Goal: Information Seeking & Learning: Learn about a topic

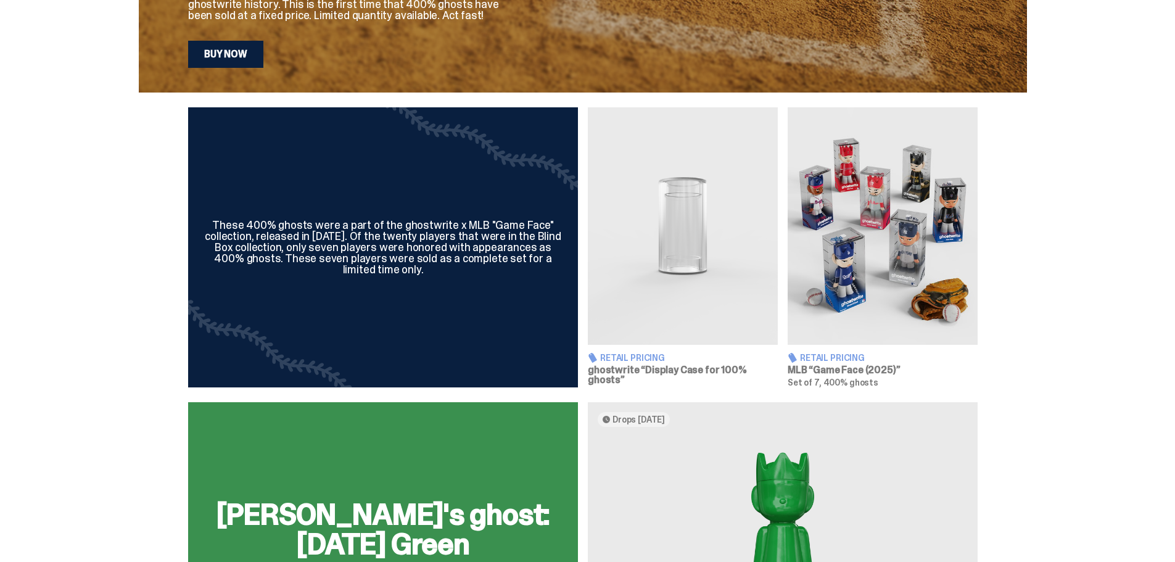
scroll to position [432, 0]
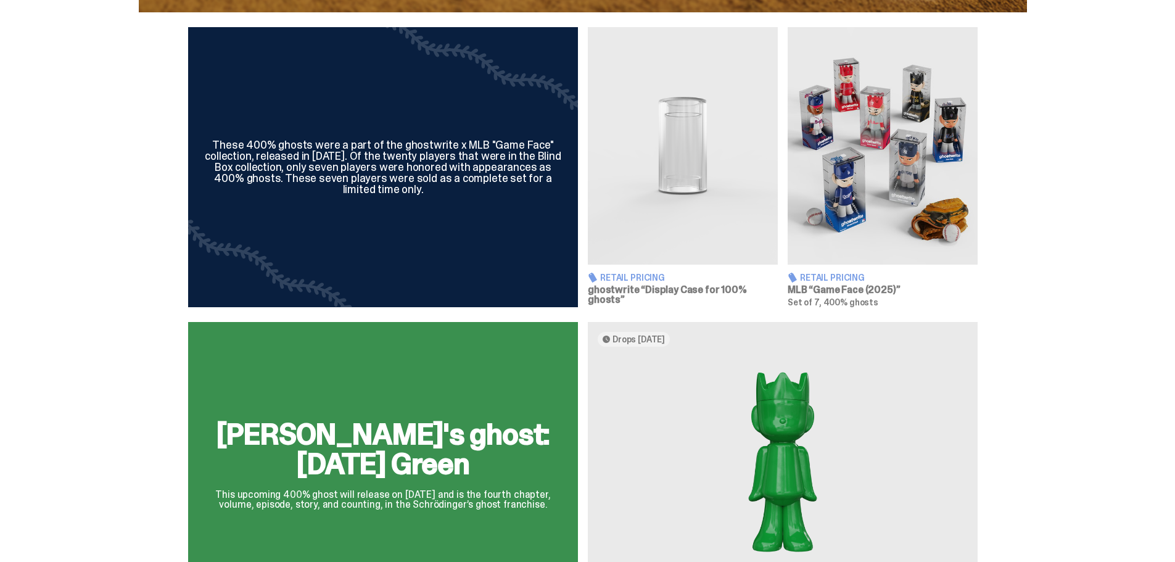
click at [894, 295] on h3 "MLB “Game Face (2025)”" at bounding box center [882, 290] width 190 height 10
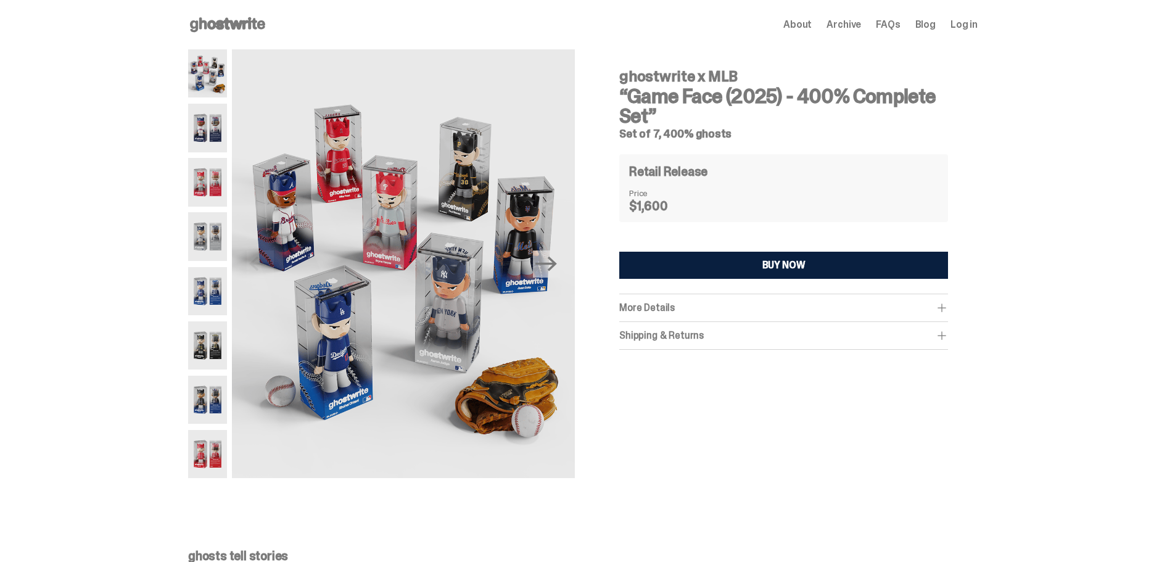
click at [213, 120] on img at bounding box center [207, 128] width 39 height 48
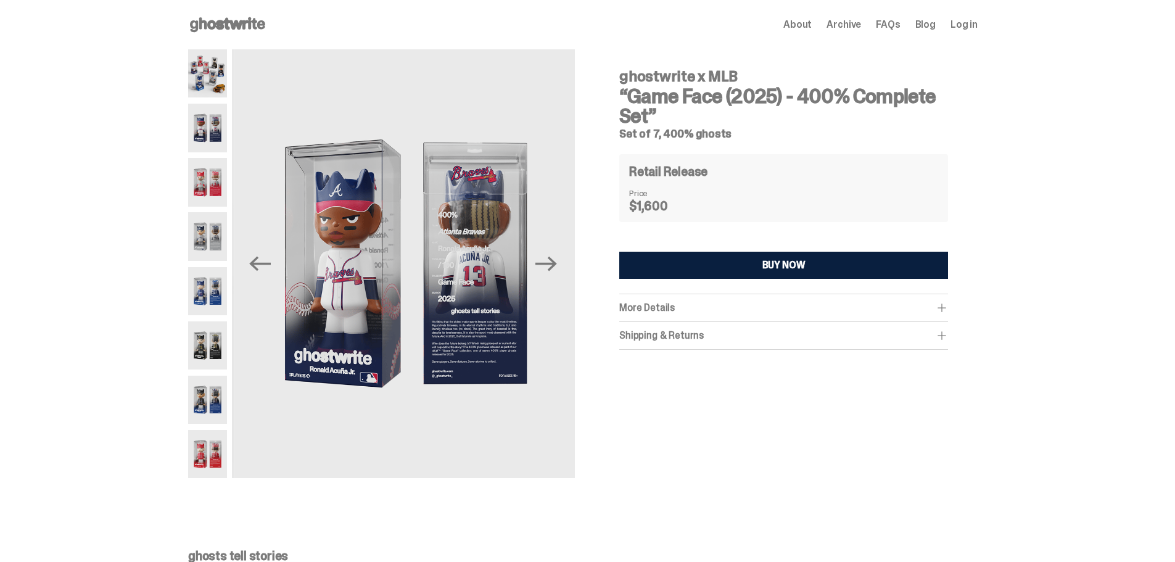
click at [217, 176] on img at bounding box center [207, 182] width 39 height 48
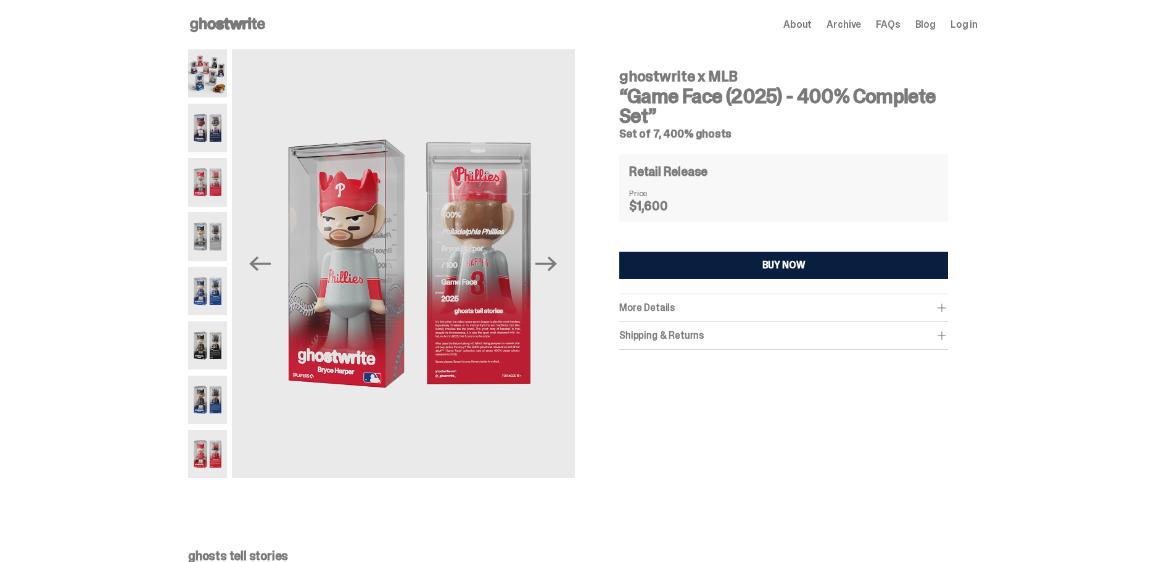
click at [219, 220] on img at bounding box center [207, 236] width 39 height 48
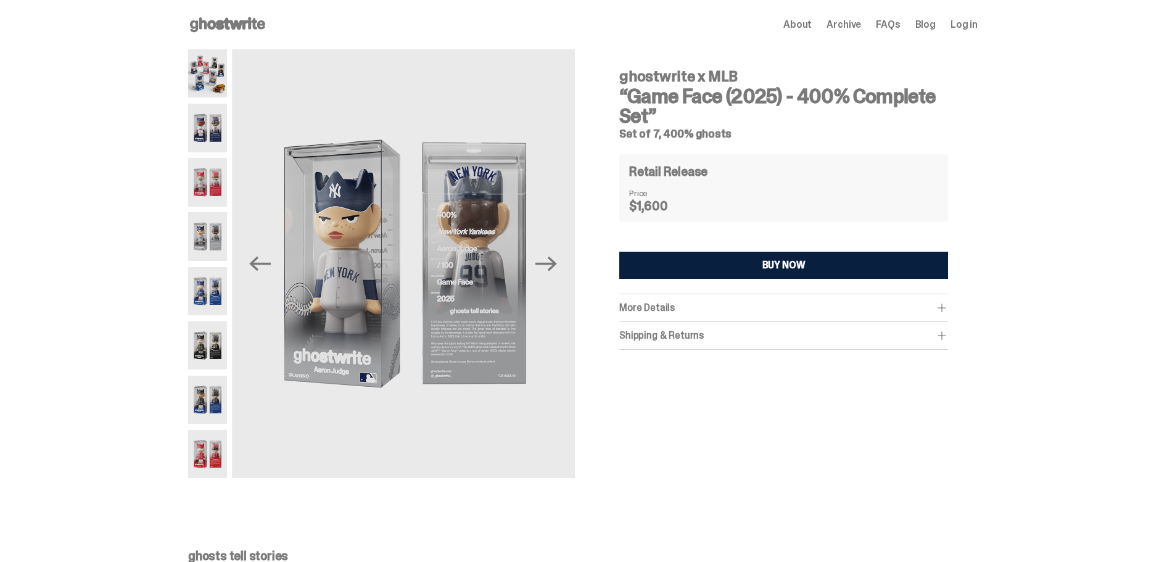
click at [215, 282] on img at bounding box center [207, 291] width 39 height 48
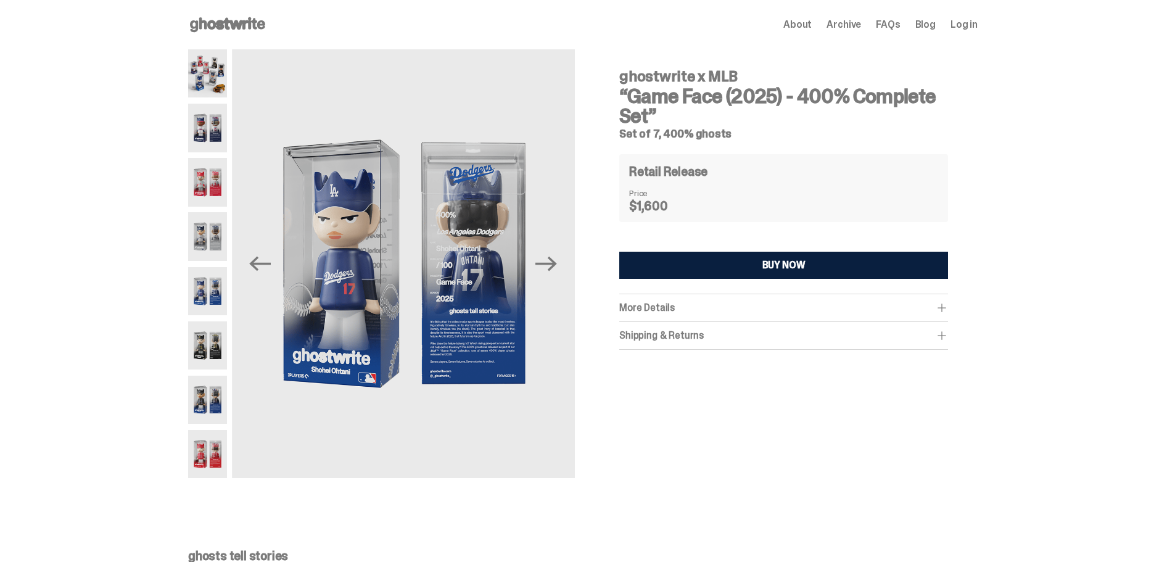
click at [212, 359] on img at bounding box center [207, 345] width 39 height 48
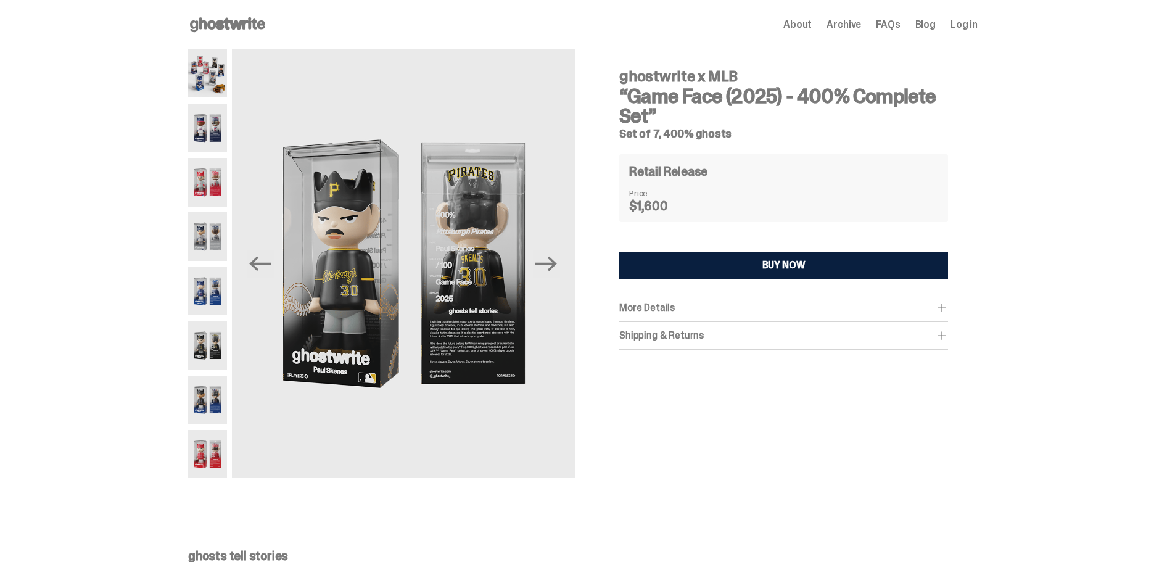
click at [213, 418] on img at bounding box center [207, 399] width 39 height 48
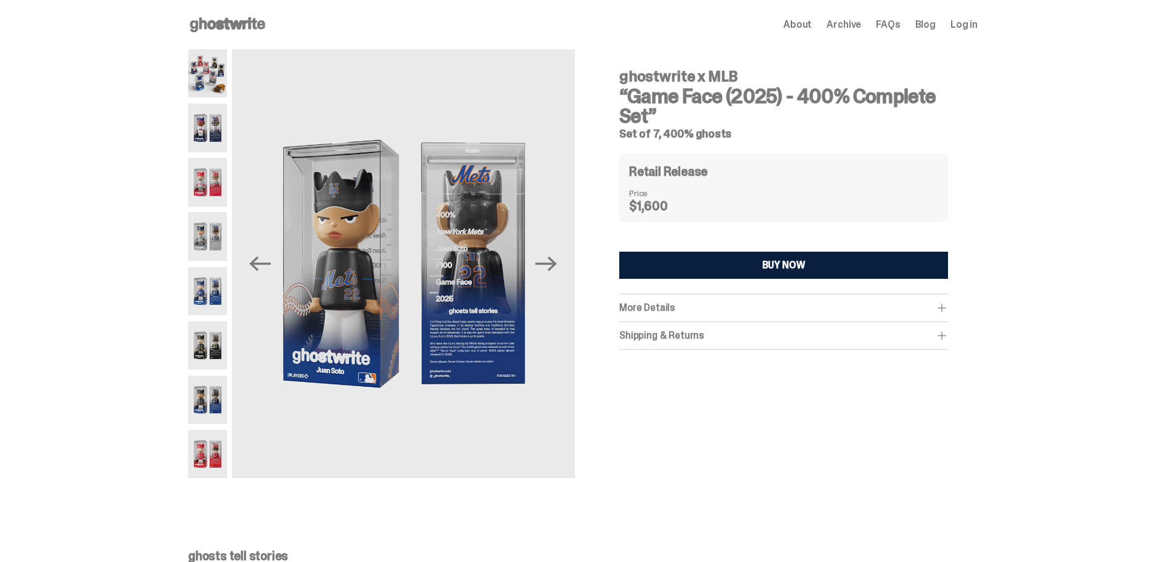
click at [213, 461] on img at bounding box center [207, 454] width 39 height 48
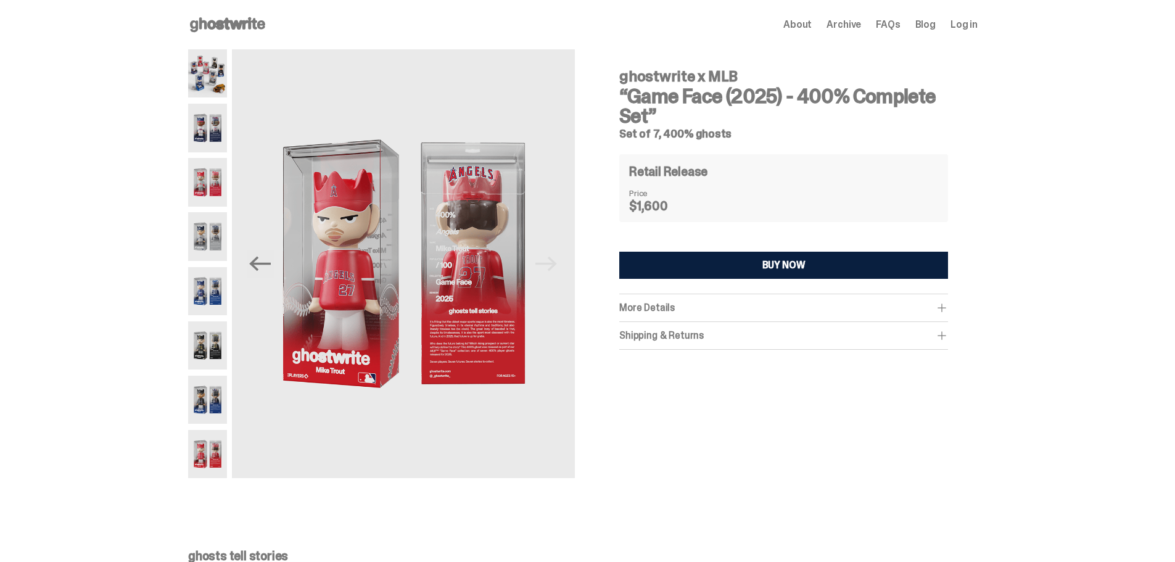
click at [246, 27] on icon at bounding box center [227, 25] width 79 height 20
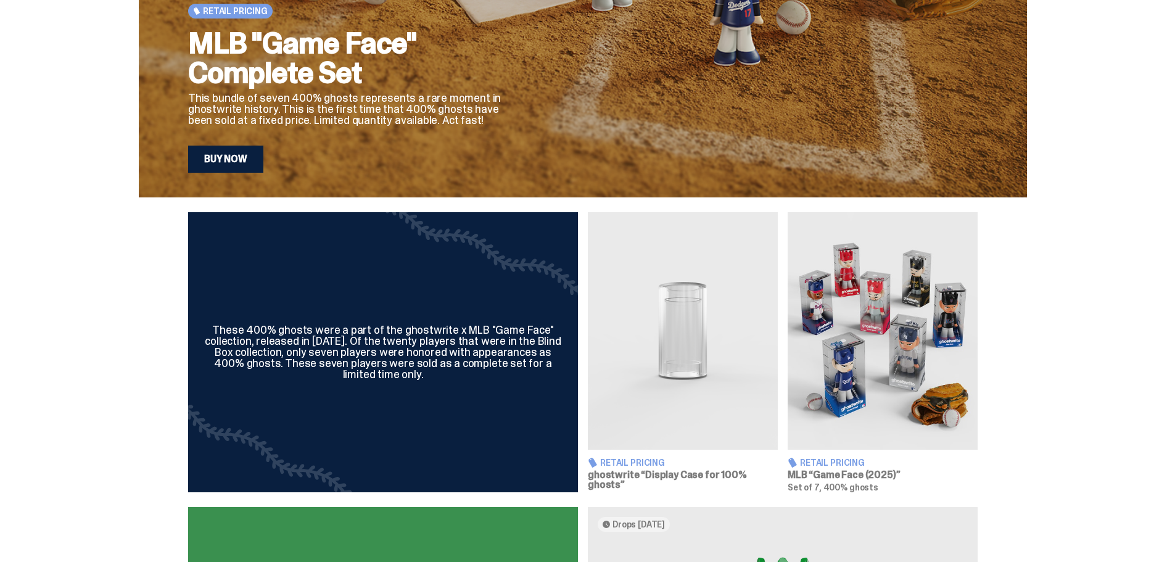
scroll to position [555, 0]
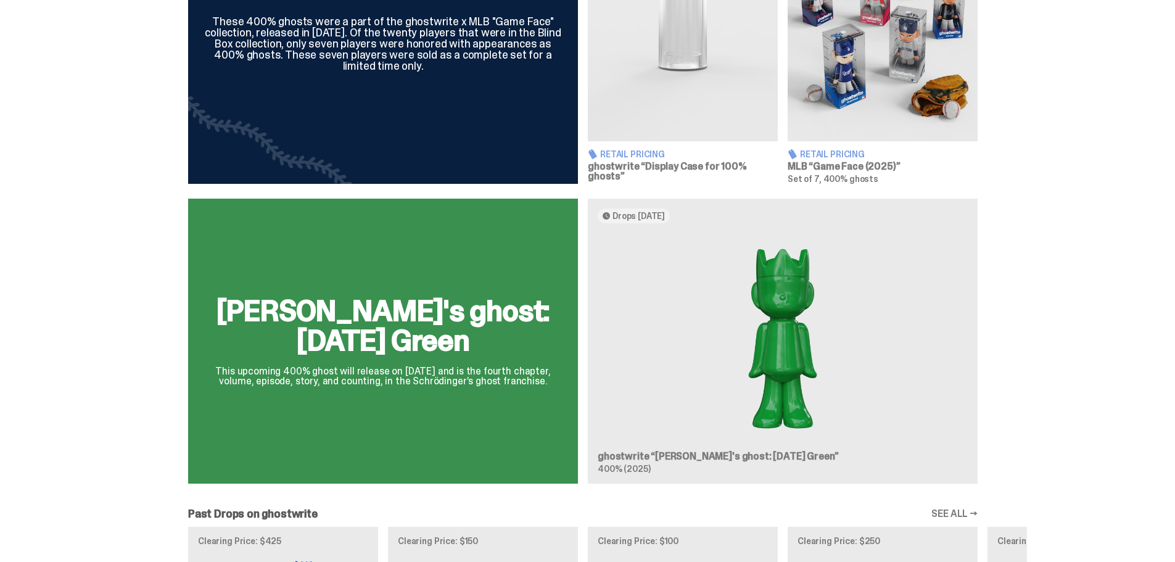
click at [792, 344] on div "[PERSON_NAME]'s ghost: [DATE] Green This upcoming 400% ghost will release on [D…" at bounding box center [583, 346] width 888 height 295
click at [777, 342] on div "[PERSON_NAME]'s ghost: [DATE] Green This upcoming 400% ghost will release on [D…" at bounding box center [583, 346] width 888 height 295
click at [776, 366] on div "[PERSON_NAME]'s ghost: [DATE] Green This upcoming 400% ghost will release on [D…" at bounding box center [583, 346] width 888 height 295
click at [657, 457] on div "[PERSON_NAME]'s ghost: [DATE] Green This upcoming 400% ghost will release on [D…" at bounding box center [583, 346] width 888 height 295
click at [465, 424] on div "[PERSON_NAME]'s ghost: [DATE] Green This upcoming 400% ghost will release on [D…" at bounding box center [583, 346] width 888 height 295
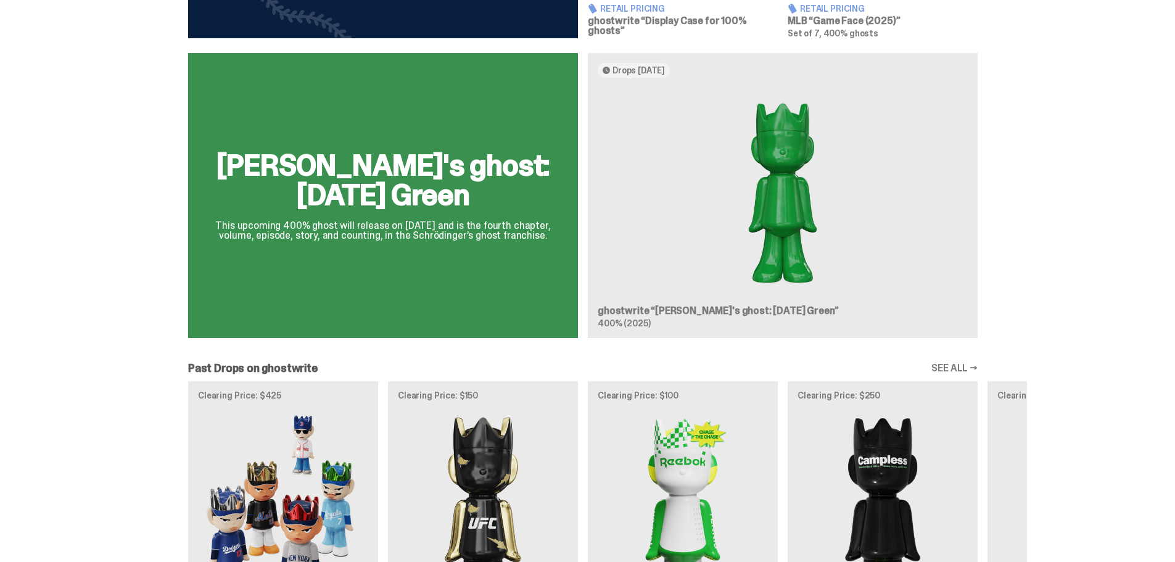
scroll to position [678, 0]
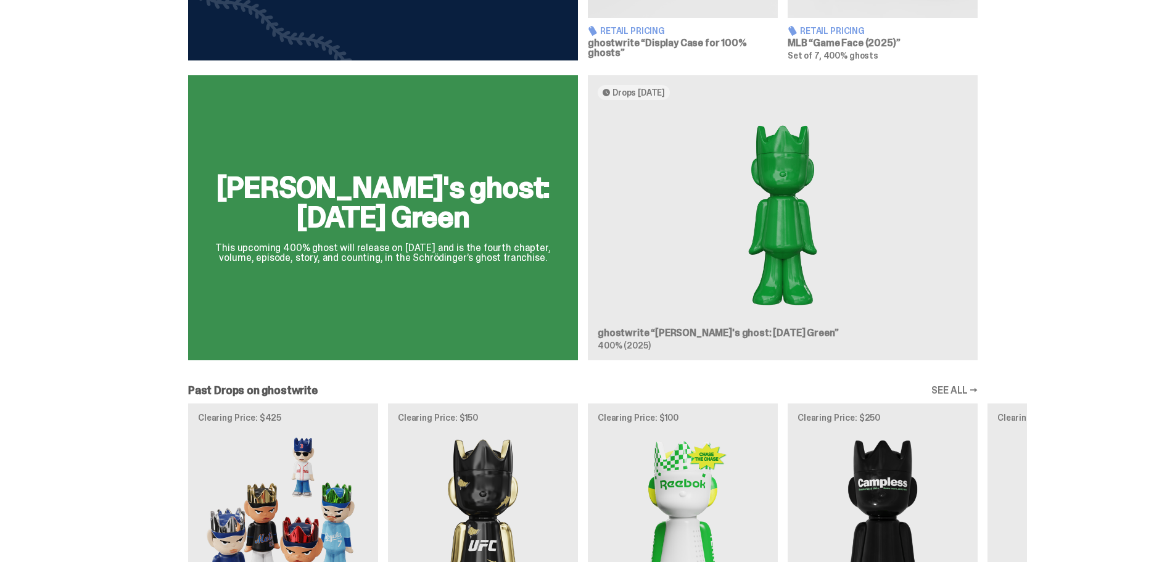
click at [795, 238] on div "[PERSON_NAME]'s ghost: [DATE] Green This upcoming 400% ghost will release on [D…" at bounding box center [583, 222] width 888 height 295
click at [380, 248] on div "[PERSON_NAME]'s ghost: [DATE] Green This upcoming 400% ghost will release on [D…" at bounding box center [583, 222] width 888 height 295
click at [646, 334] on div "[PERSON_NAME]'s ghost: [DATE] Green This upcoming 400% ghost will release on [D…" at bounding box center [583, 222] width 888 height 295
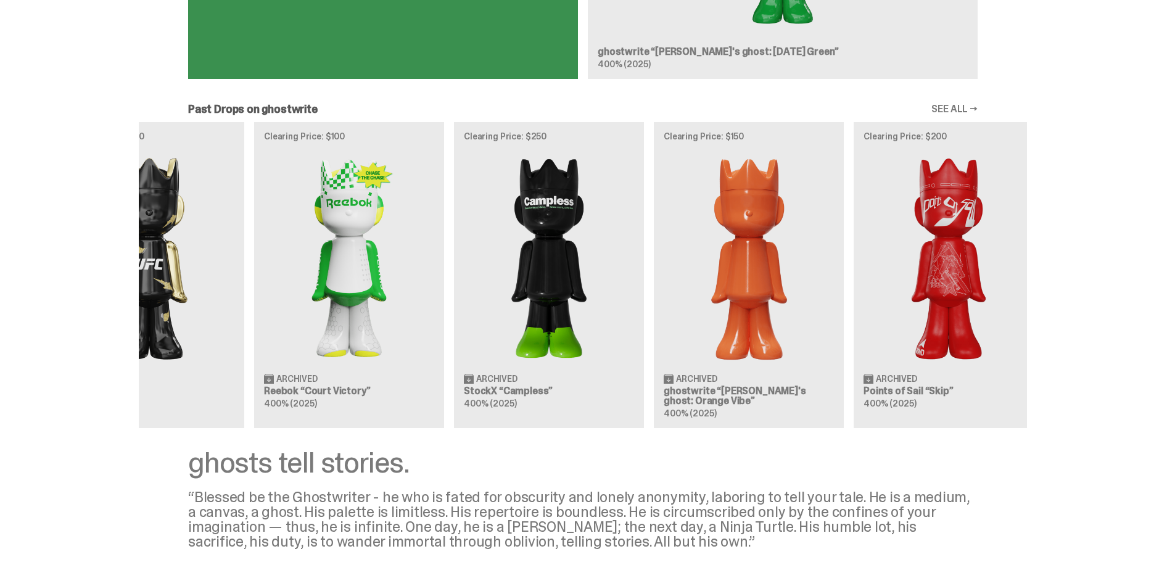
scroll to position [0, 351]
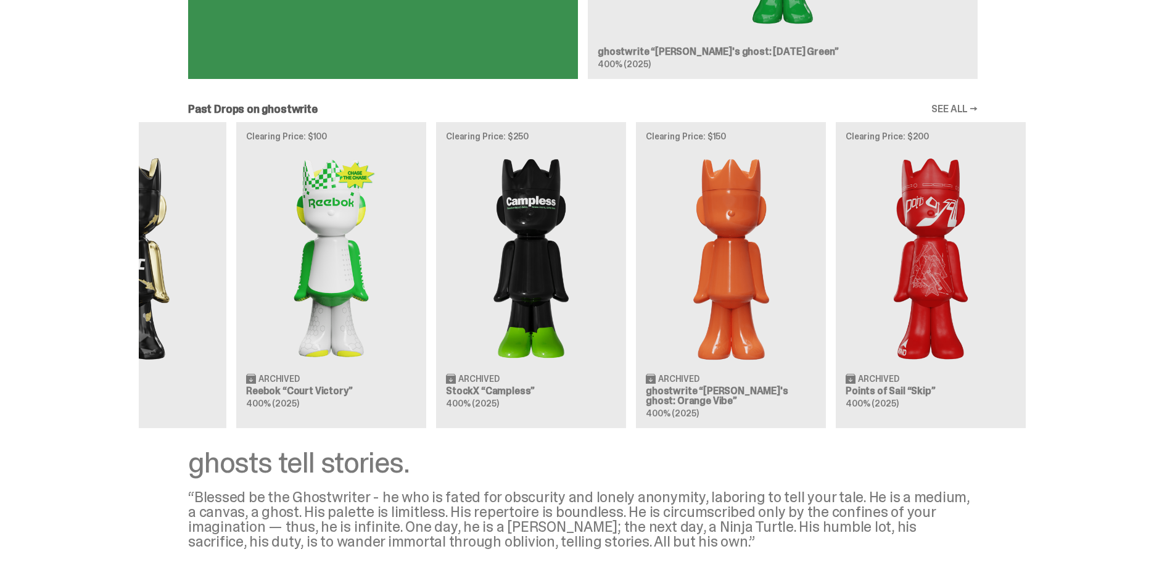
click at [637, 235] on div "Clearing Price: $425 Archived MLB “Game Face (2025)” Blind Box, 100% ghosts Cle…" at bounding box center [583, 275] width 888 height 306
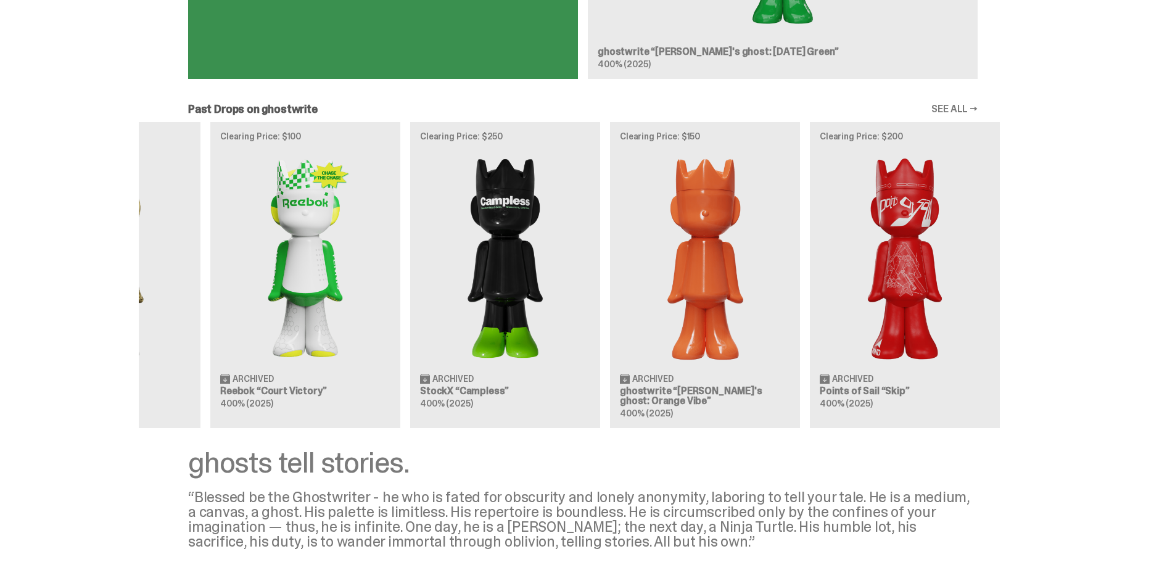
scroll to position [0, 400]
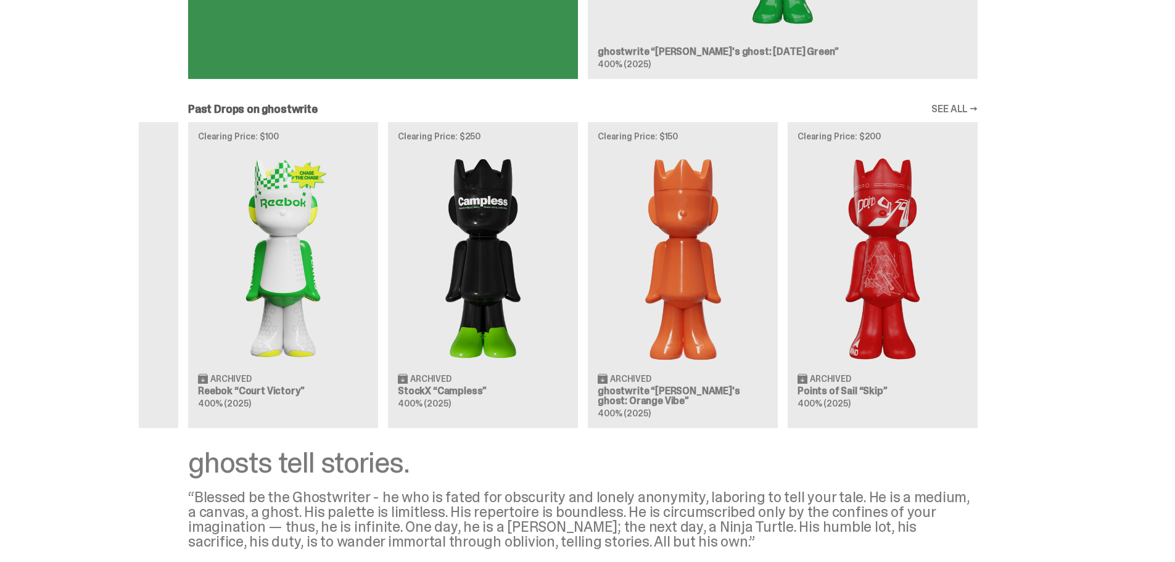
click at [635, 225] on div "Clearing Price: $425 Archived MLB “Game Face (2025)” Blind Box, 100% ghosts Cle…" at bounding box center [583, 275] width 888 height 306
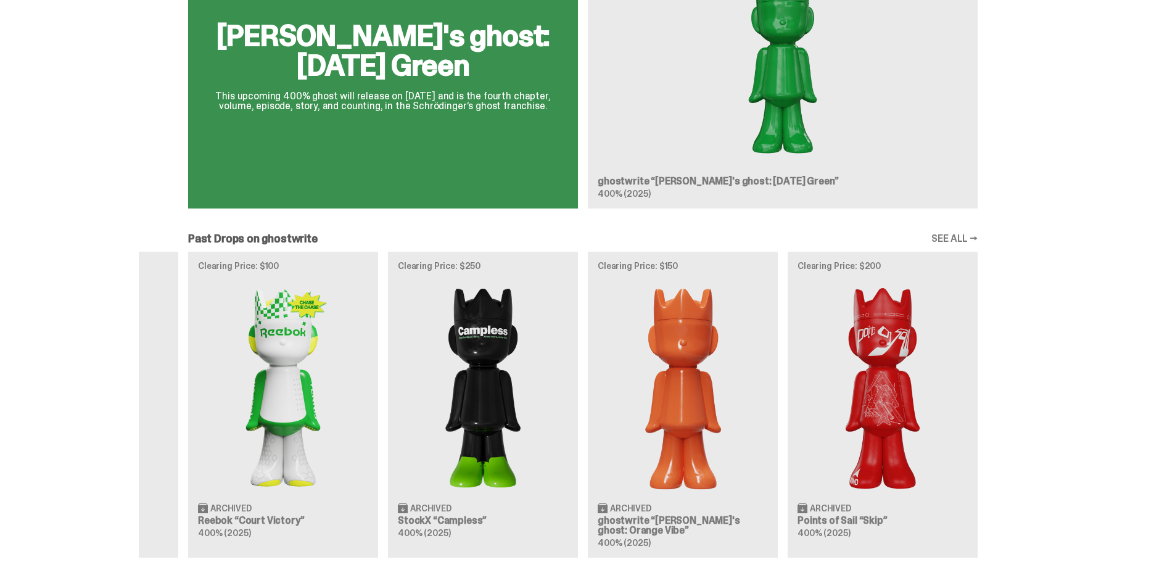
scroll to position [589, 0]
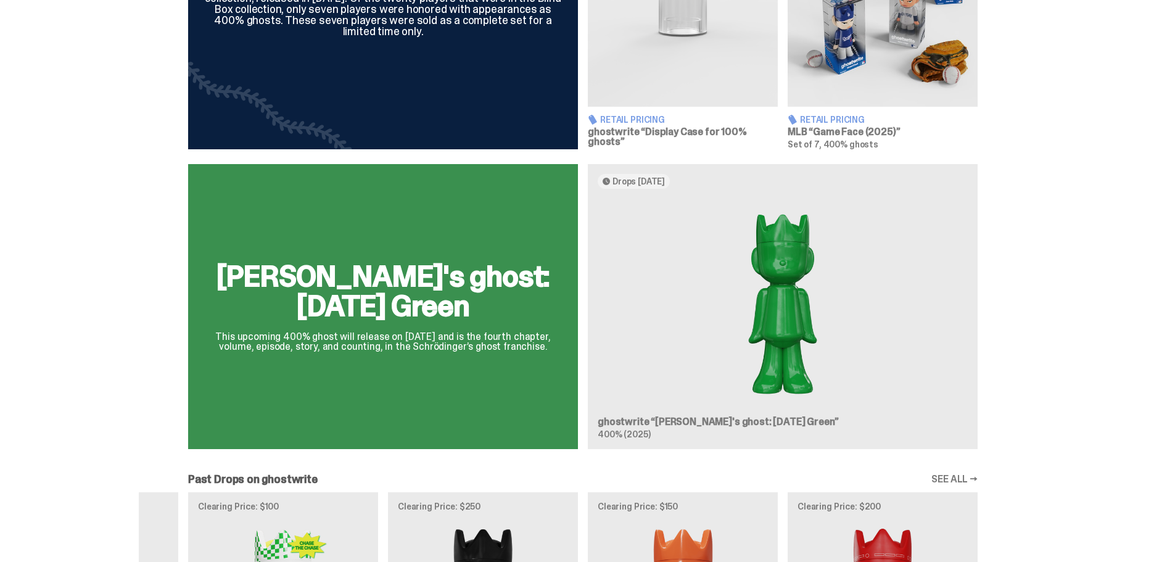
click at [754, 305] on div "[PERSON_NAME]'s ghost: [DATE] Green This upcoming 400% ghost will release on [D…" at bounding box center [583, 311] width 888 height 295
click at [741, 425] on div "[PERSON_NAME]'s ghost: [DATE] Green This upcoming 400% ghost will release on [D…" at bounding box center [583, 311] width 888 height 295
click at [472, 349] on div "[PERSON_NAME]'s ghost: [DATE] Green This upcoming 400% ghost will release on [D…" at bounding box center [583, 311] width 888 height 295
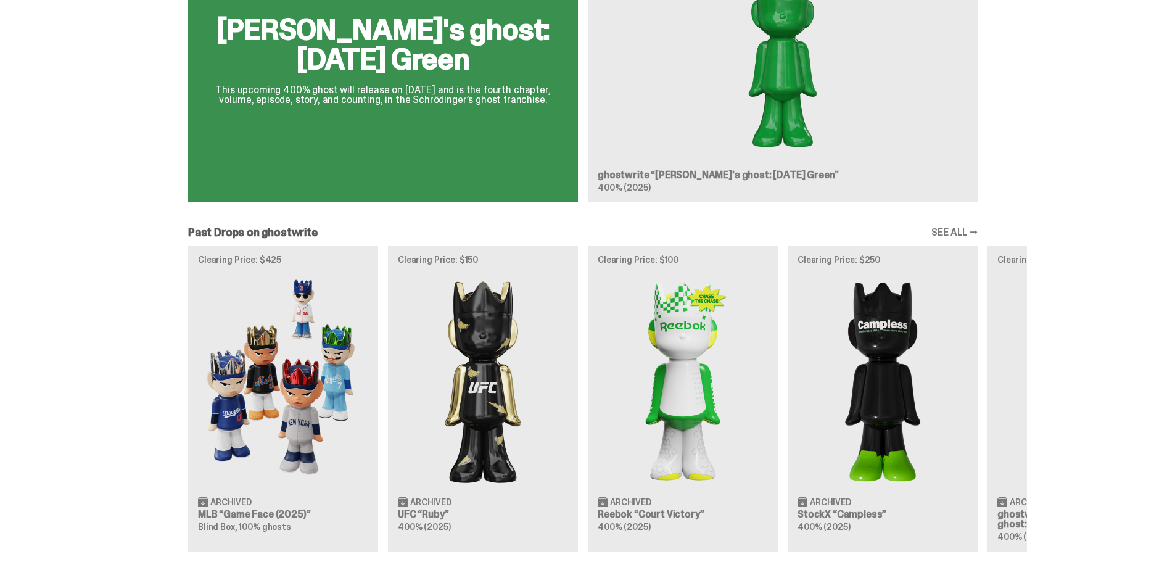
scroll to position [0, 6]
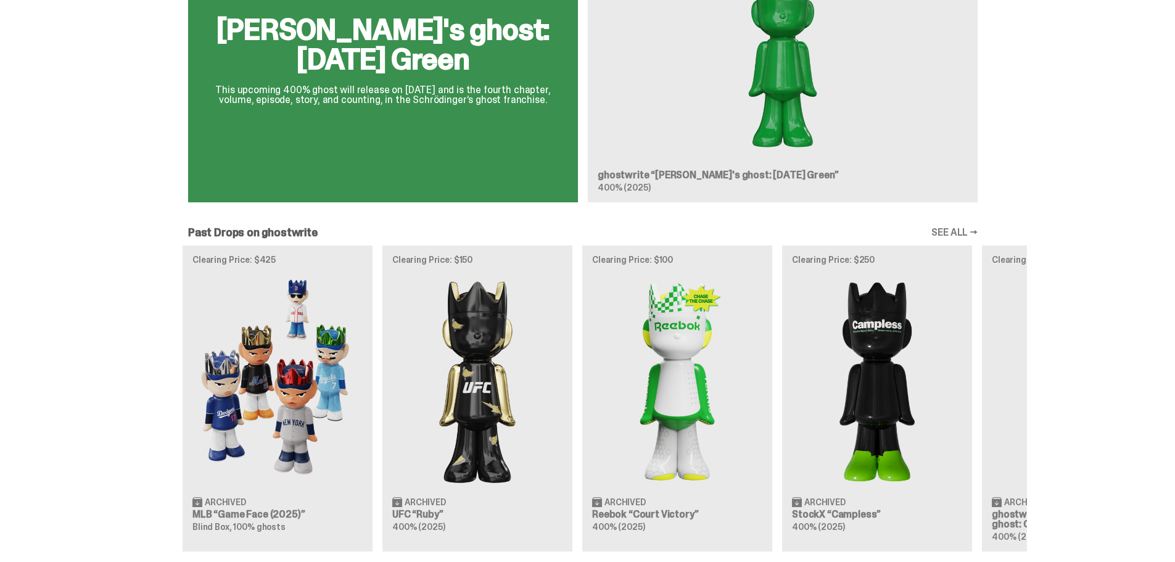
click at [1027, 422] on div "Clearing Price: $425 Archived MLB “Game Face (2025)” Blind Box, 100% ghosts Cle…" at bounding box center [583, 398] width 888 height 306
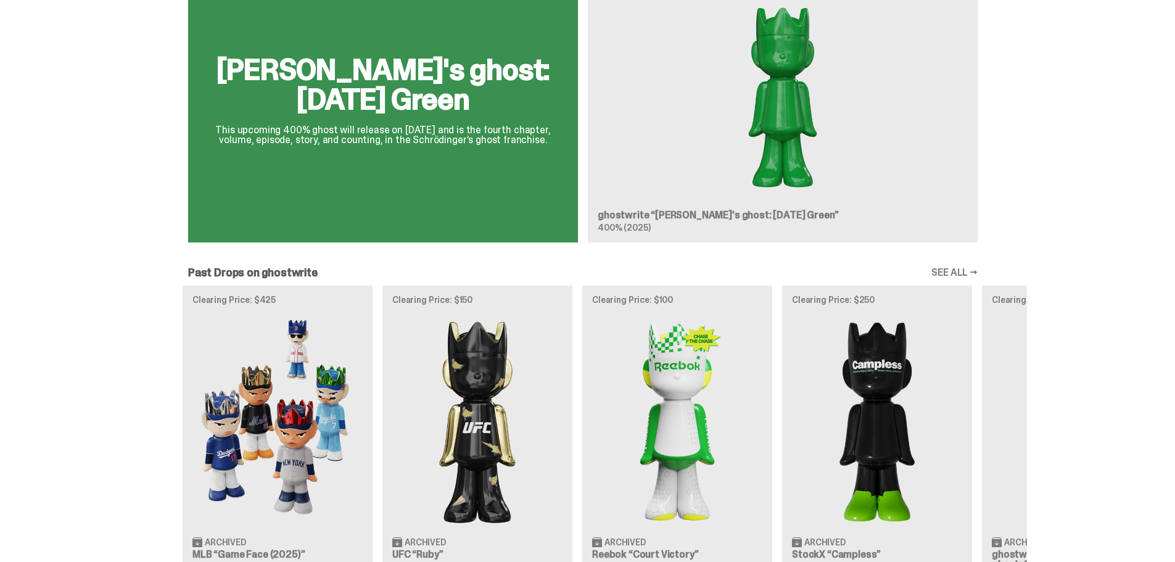
scroll to position [774, 0]
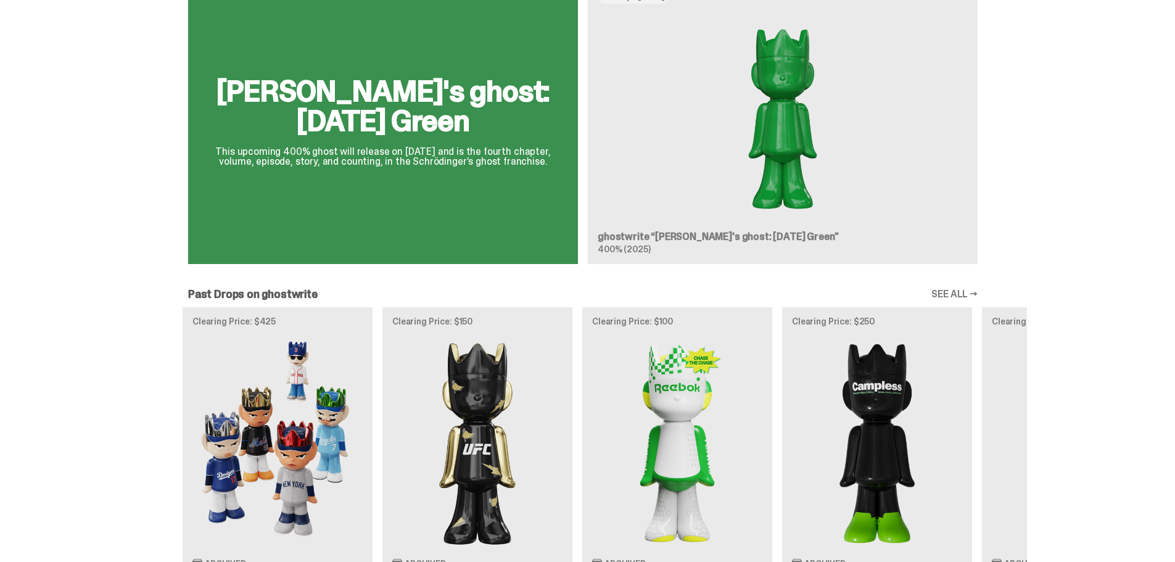
click at [623, 234] on div "[PERSON_NAME]'s ghost: [DATE] Green This upcoming 400% ghost will release on [D…" at bounding box center [583, 126] width 888 height 295
click at [407, 149] on div "[PERSON_NAME]'s ghost: [DATE] Green This upcoming 400% ghost will release on [D…" at bounding box center [583, 126] width 888 height 295
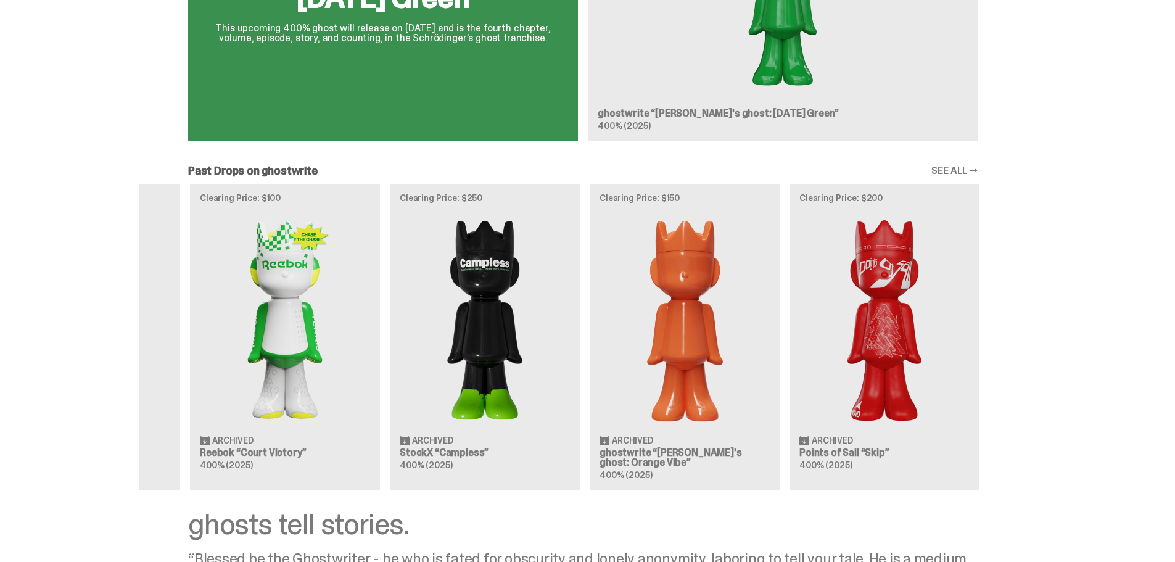
scroll to position [0, 400]
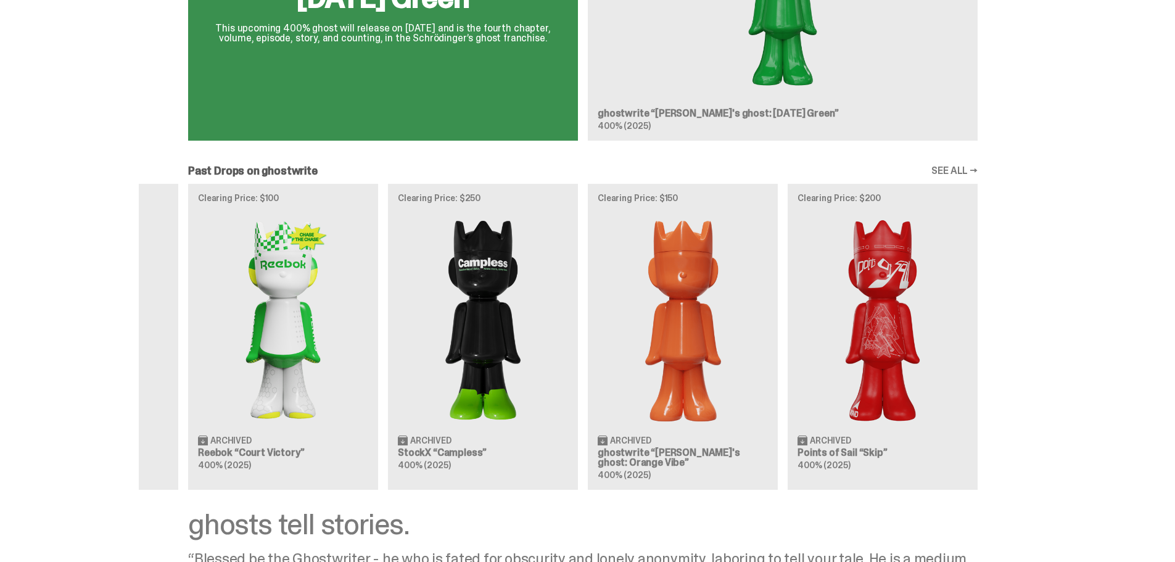
click at [324, 376] on div "Clearing Price: $425 Archived MLB “Game Face (2025)” Blind Box, 100% ghosts Cle…" at bounding box center [583, 337] width 888 height 306
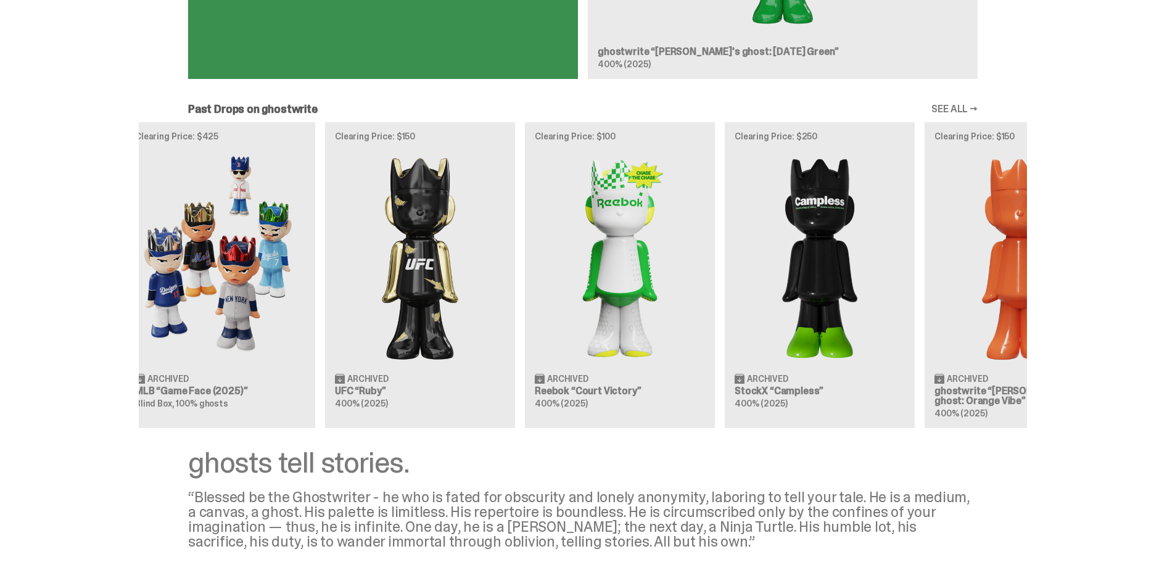
scroll to position [0, 74]
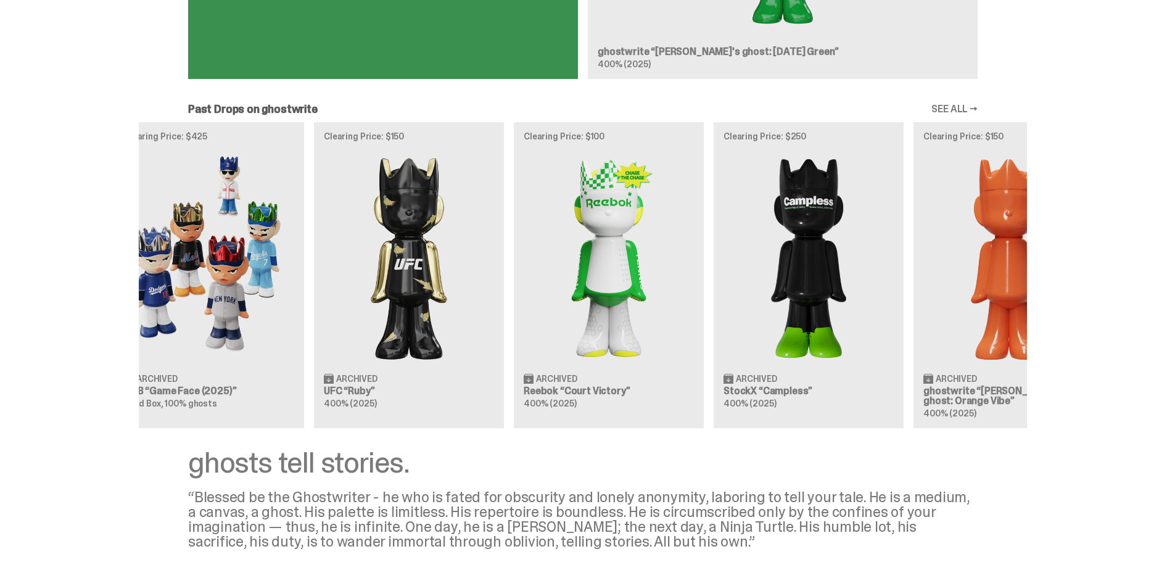
click at [617, 257] on div "Clearing Price: $425 Archived MLB “Game Face (2025)” Blind Box, 100% ghosts Cle…" at bounding box center [583, 275] width 888 height 306
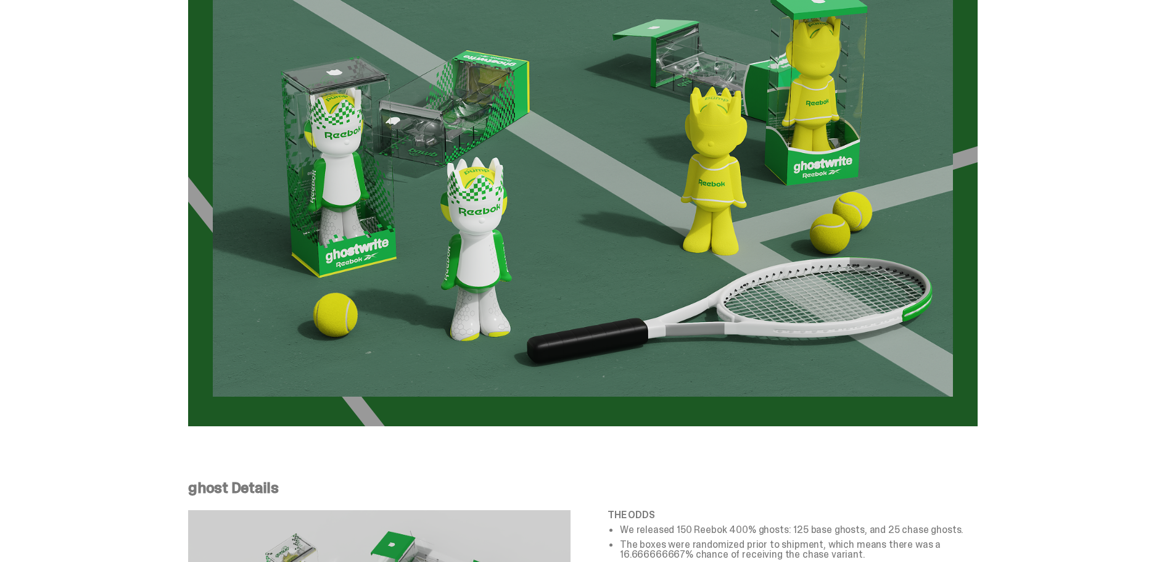
scroll to position [2096, 0]
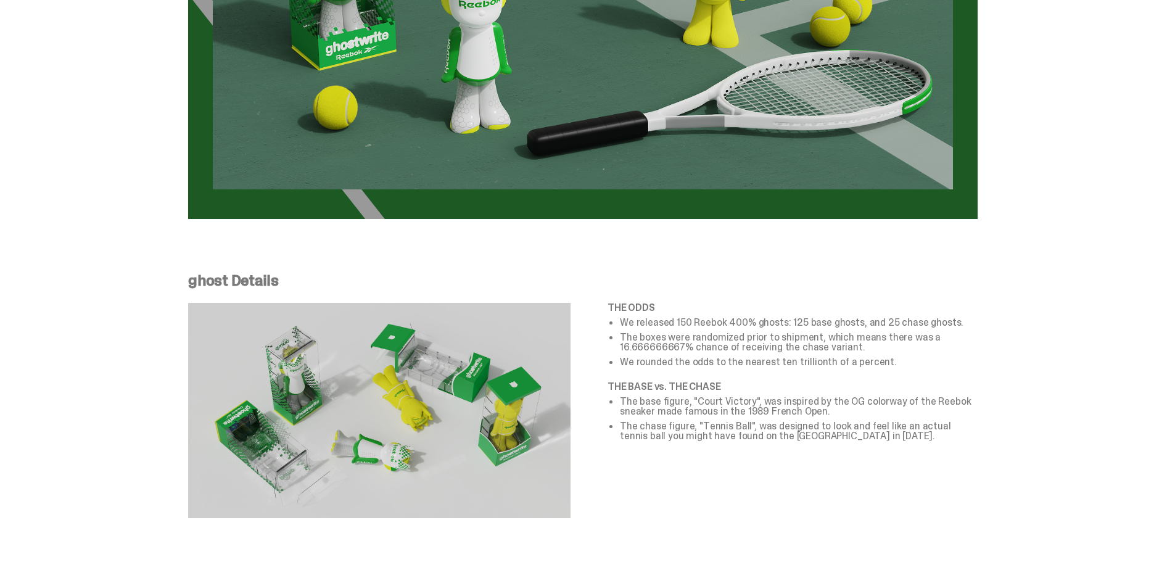
drag, startPoint x: 617, startPoint y: 257, endPoint x: 674, endPoint y: 411, distance: 164.5
drag, startPoint x: 674, startPoint y: 411, endPoint x: 637, endPoint y: 361, distance: 62.1
click at [637, 361] on li "We rounded the odds to the nearest ten trillionth of a percent." at bounding box center [799, 362] width 358 height 10
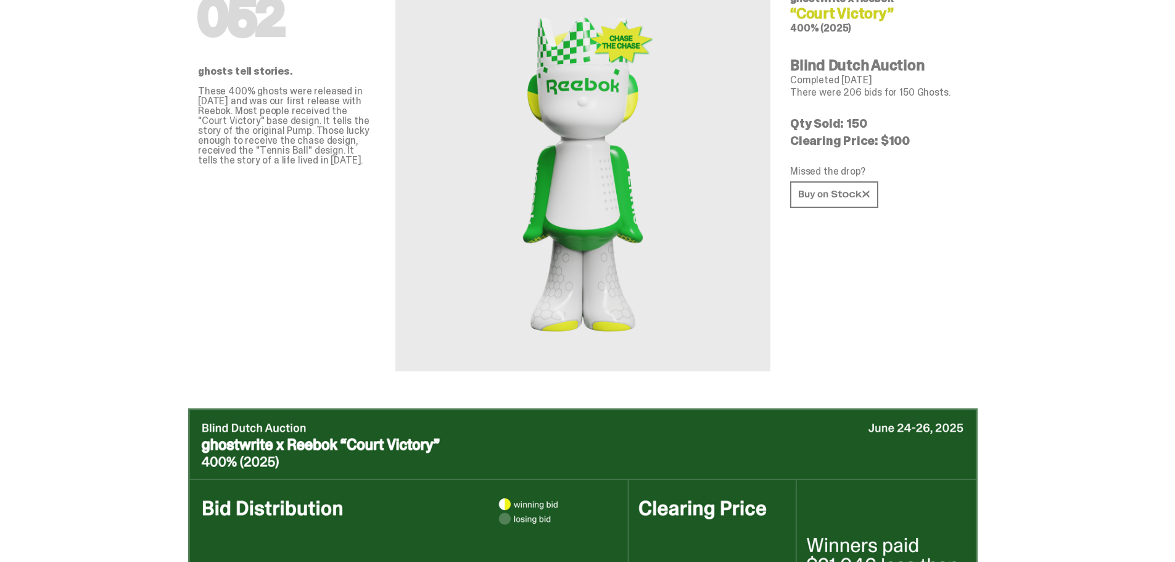
scroll to position [0, 0]
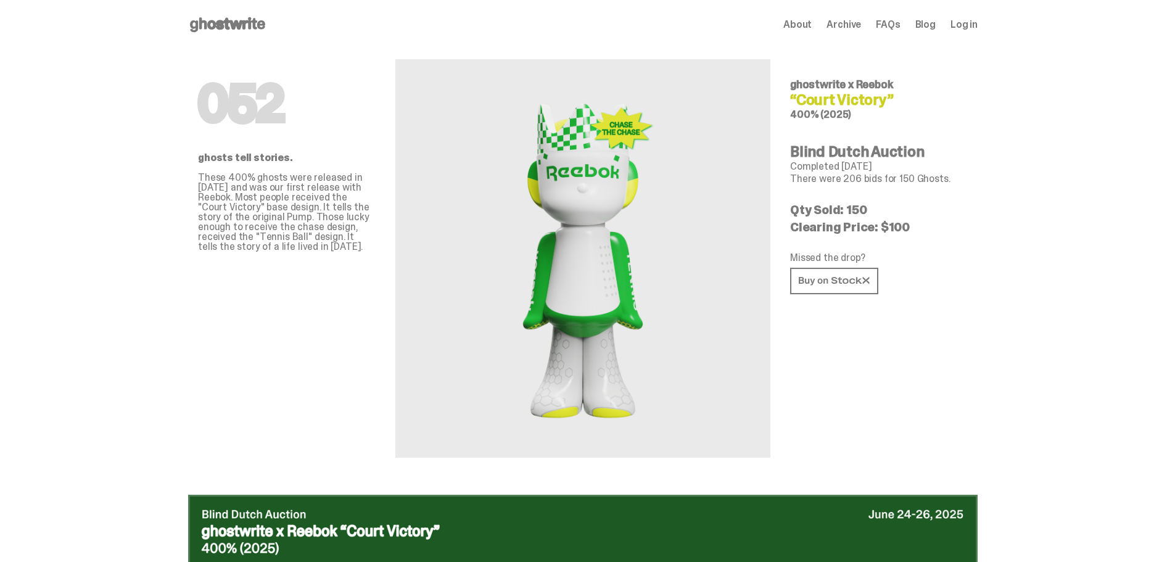
click at [789, 28] on div "Open main menu Home About Archive FAQs Blog Log in About Archive FAQs Blog" at bounding box center [582, 25] width 789 height 20
click at [795, 23] on span "About" at bounding box center [797, 25] width 28 height 10
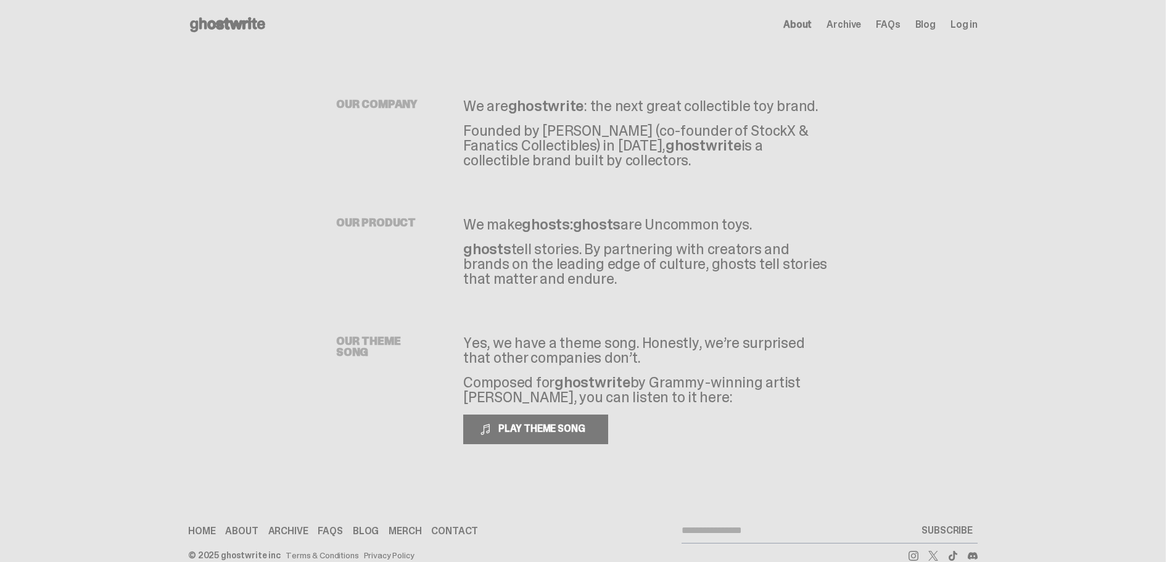
click at [252, 27] on icon at bounding box center [227, 25] width 79 height 20
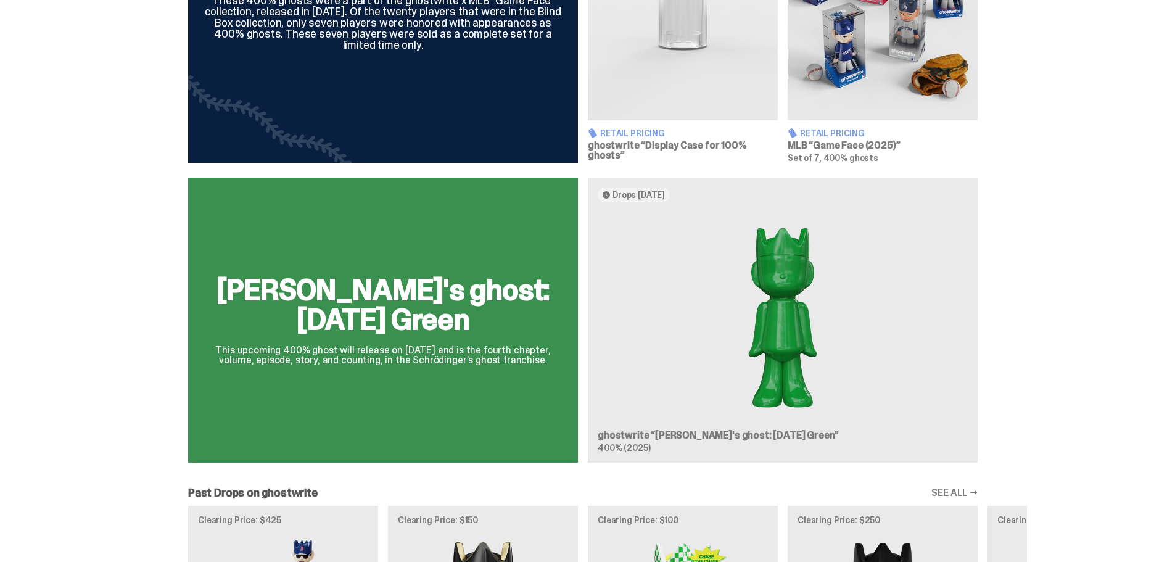
scroll to position [678, 0]
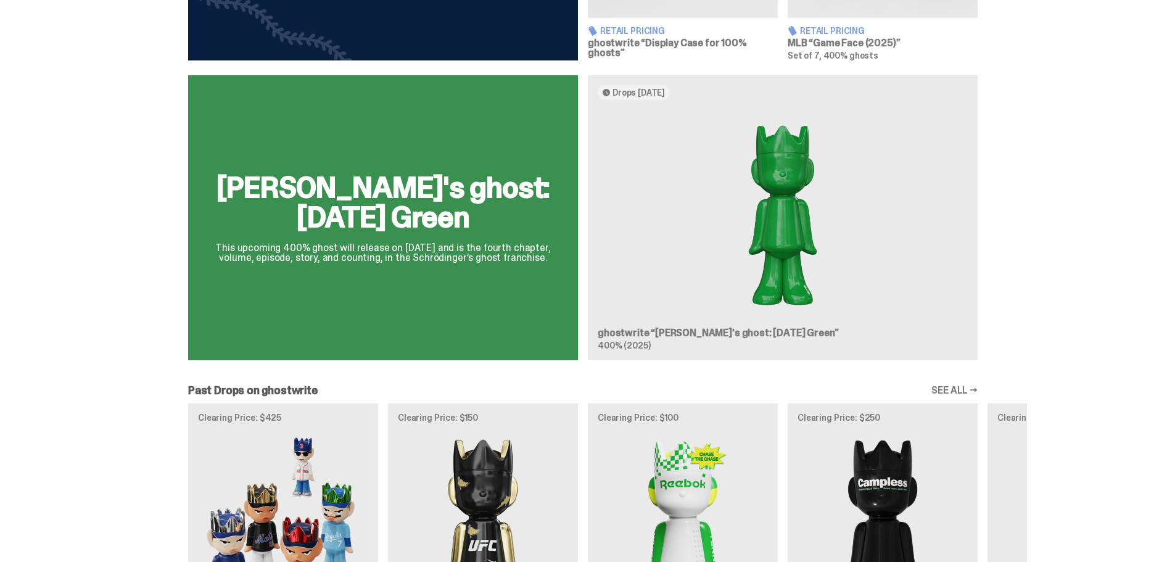
click at [400, 245] on div "[PERSON_NAME]'s ghost: [DATE] Green This upcoming 400% ghost will release on [D…" at bounding box center [583, 222] width 888 height 295
click at [641, 89] on div "[PERSON_NAME]'s ghost: [DATE] Green This upcoming 400% ghost will release on [D…" at bounding box center [583, 222] width 888 height 295
click at [654, 325] on div "[PERSON_NAME]'s ghost: [DATE] Green This upcoming 400% ghost will release on [D…" at bounding box center [583, 222] width 888 height 295
click at [798, 258] on div "[PERSON_NAME]'s ghost: [DATE] Green This upcoming 400% ghost will release on [D…" at bounding box center [583, 222] width 888 height 295
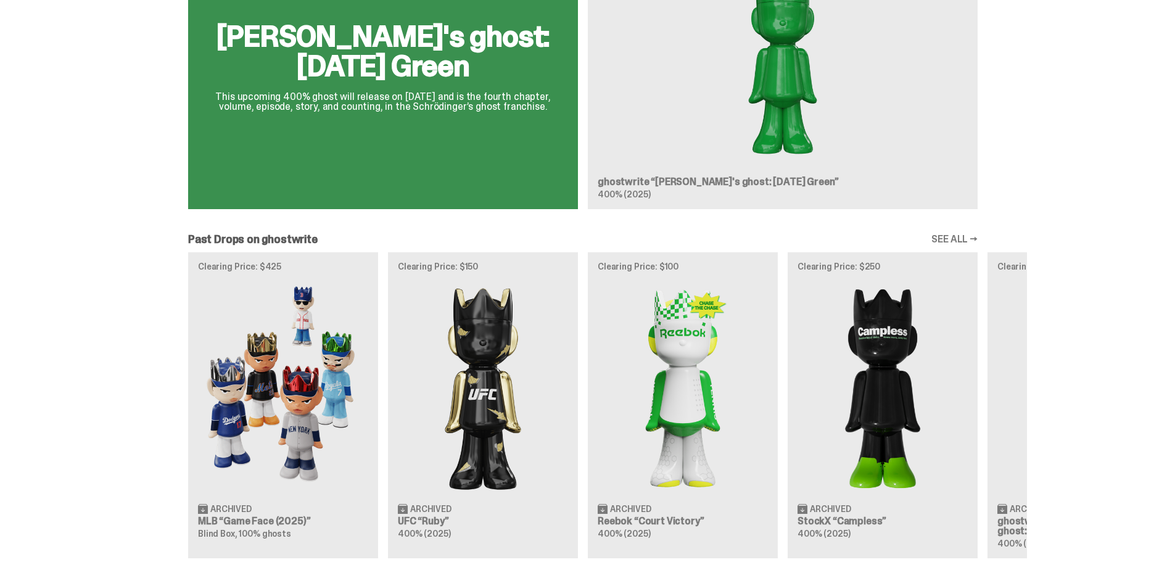
scroll to position [898, 0]
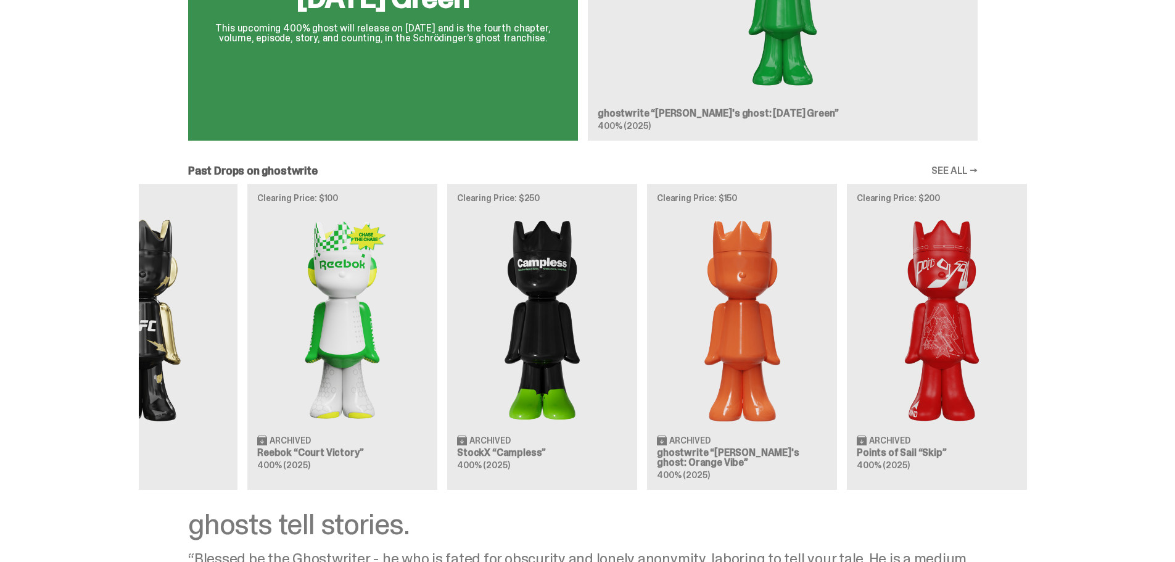
click at [404, 262] on div "Clearing Price: $425 Archived MLB “Game Face (2025)” Blind Box, 100% ghosts Cle…" at bounding box center [583, 337] width 888 height 306
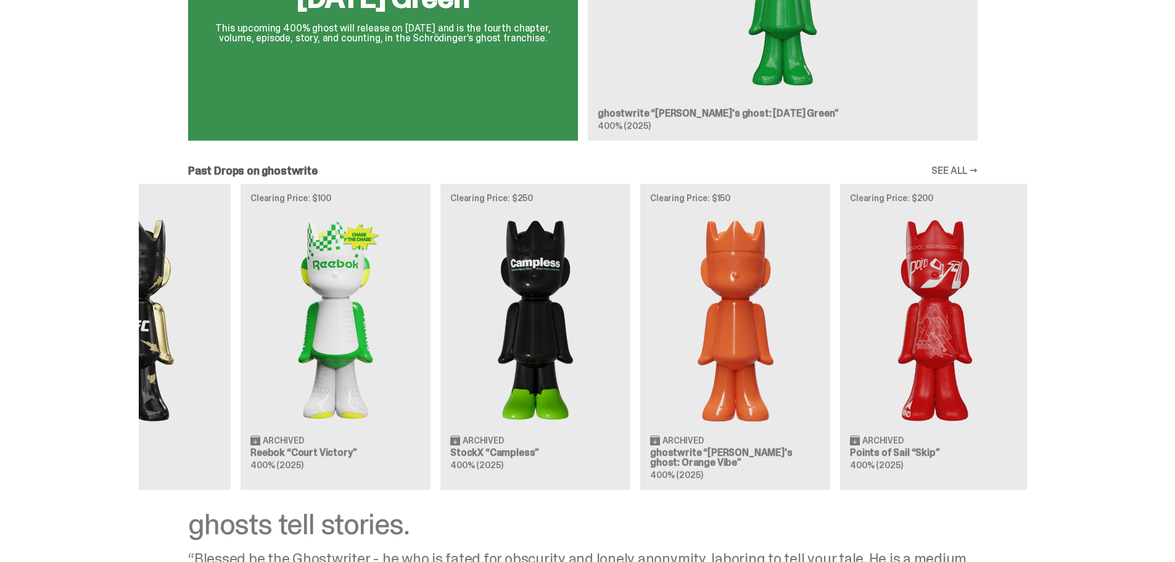
click at [721, 281] on div "Clearing Price: $425 Archived MLB “Game Face (2025)” Blind Box, 100% ghosts Cle…" at bounding box center [583, 337] width 888 height 306
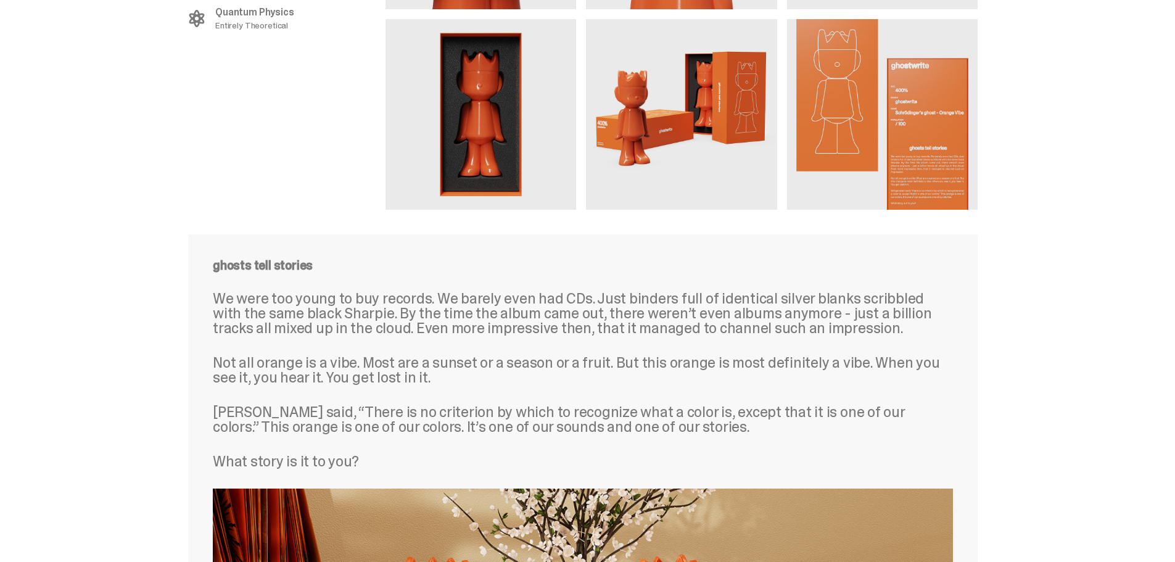
scroll to position [1480, 0]
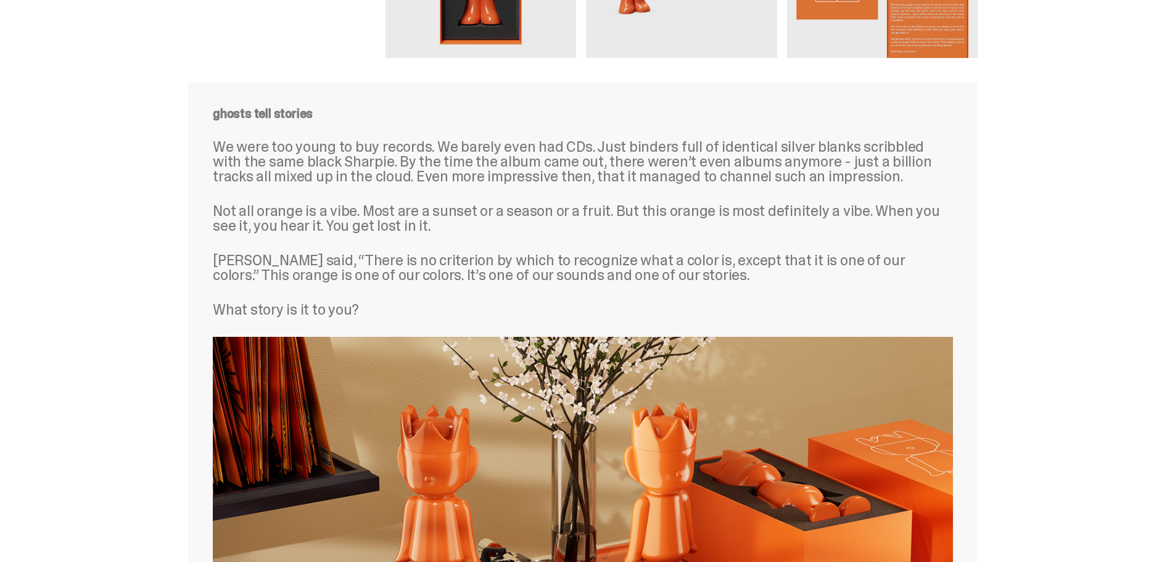
drag, startPoint x: 721, startPoint y: 281, endPoint x: 519, endPoint y: 269, distance: 202.6
drag, startPoint x: 519, startPoint y: 269, endPoint x: 341, endPoint y: 248, distance: 179.4
click at [341, 248] on div "ghosts tell stories We were too young to buy records. We barely even had CDs. J…" at bounding box center [583, 212] width 740 height 210
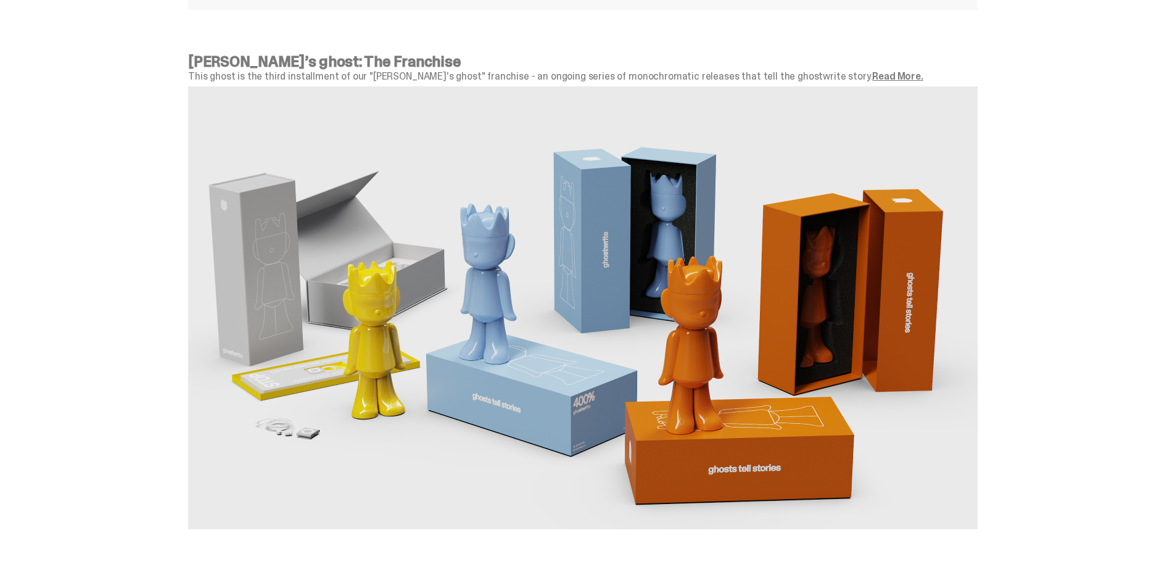
scroll to position [2319, 0]
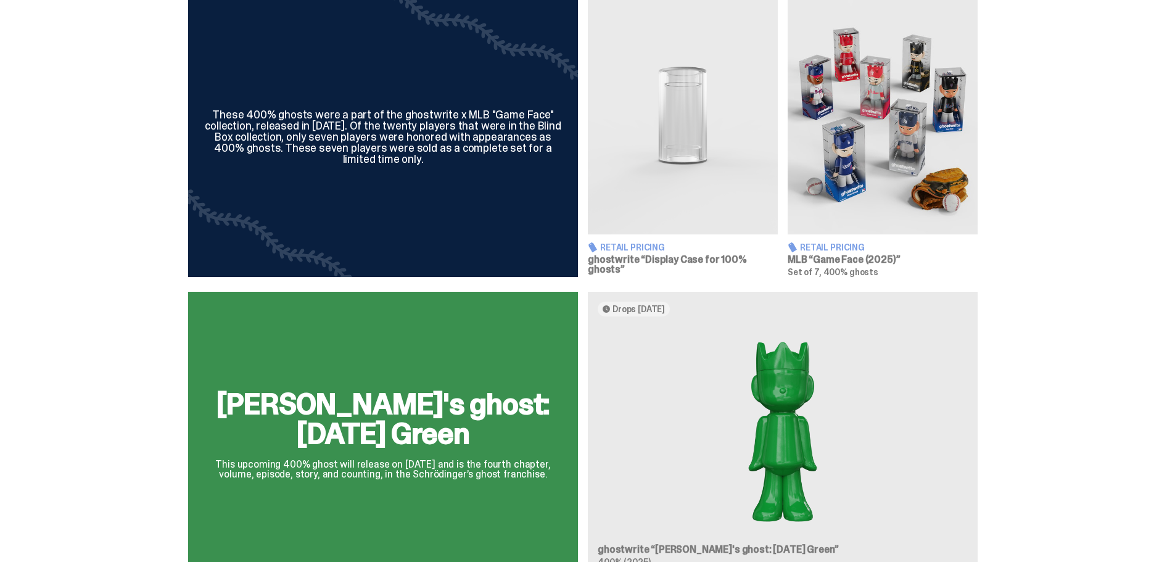
scroll to position [281, 0]
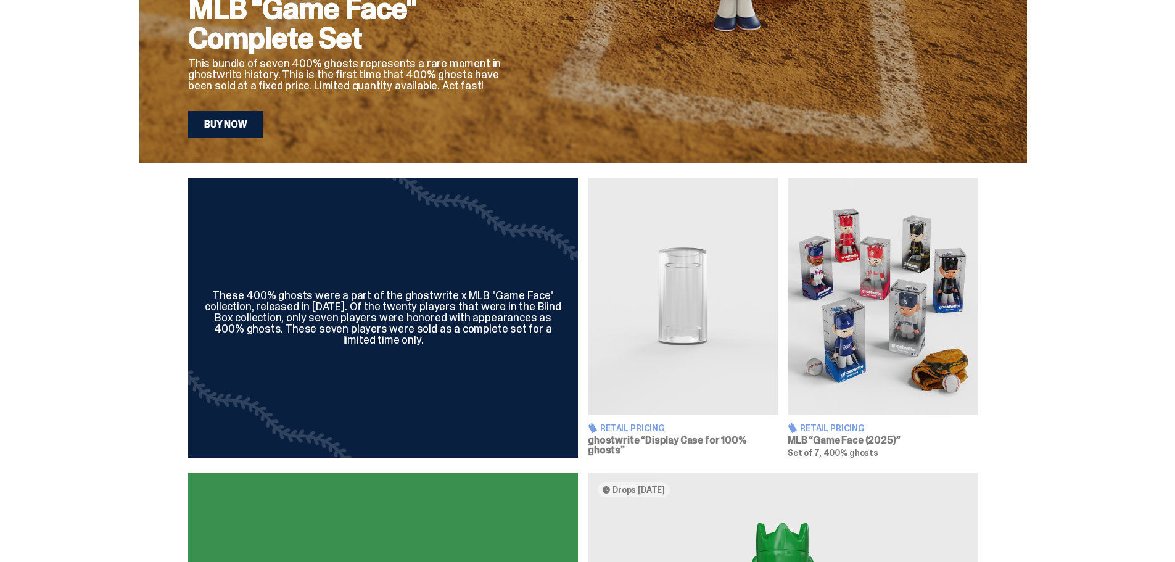
click at [670, 442] on h3 "ghostwrite “Display Case for 100% ghosts”" at bounding box center [683, 445] width 190 height 20
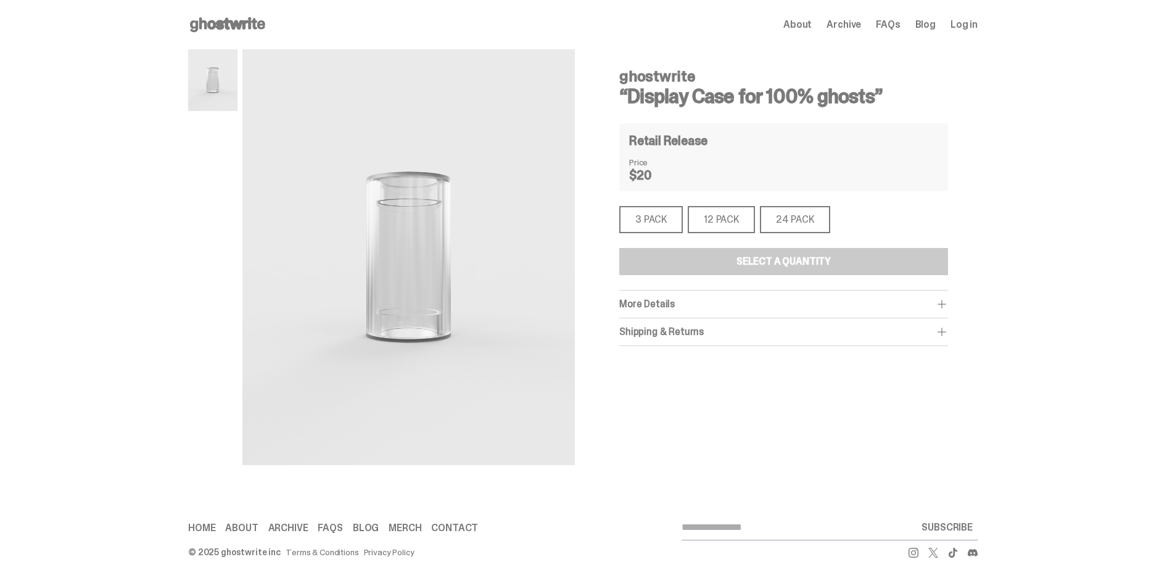
click at [658, 220] on div "3 PACK" at bounding box center [651, 219] width 64 height 27
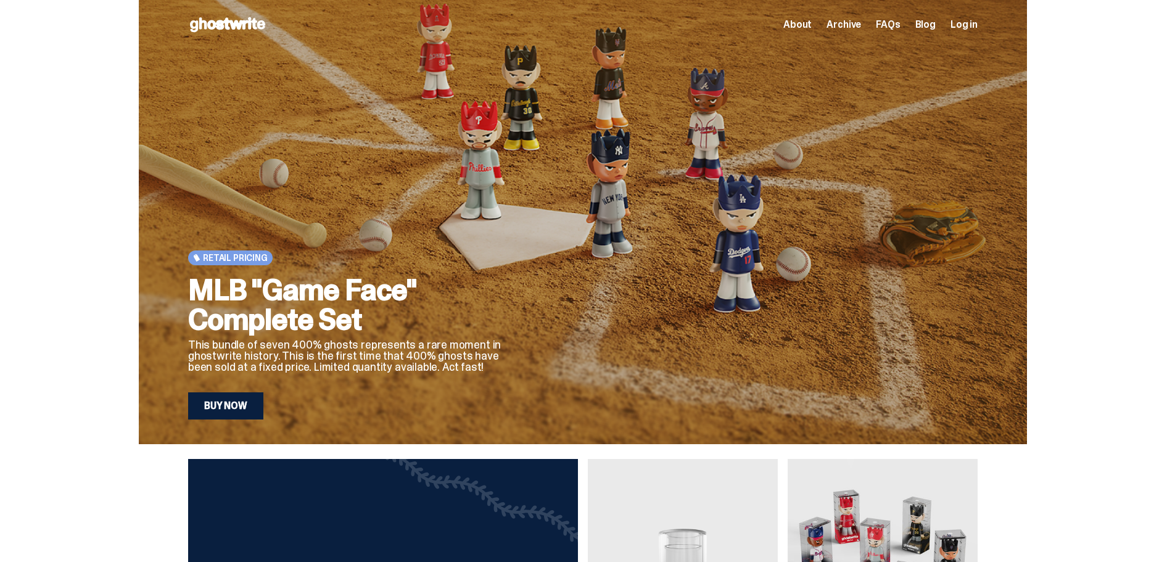
click at [855, 22] on span "Archive" at bounding box center [843, 25] width 35 height 10
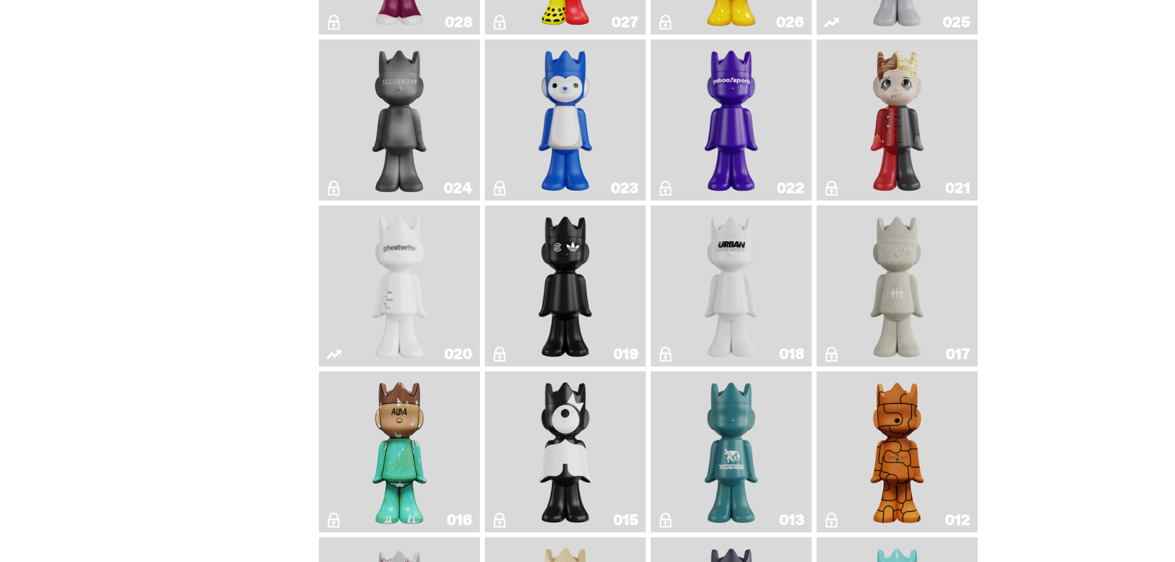
scroll to position [1788, 0]
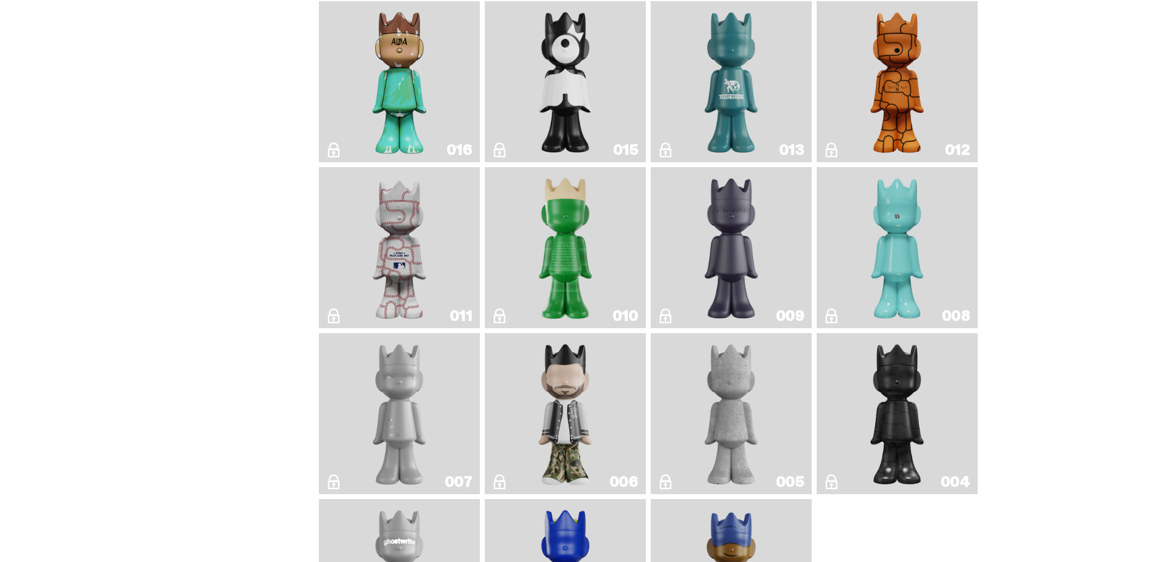
click at [416, 297] on img "Baseball" at bounding box center [399, 247] width 64 height 151
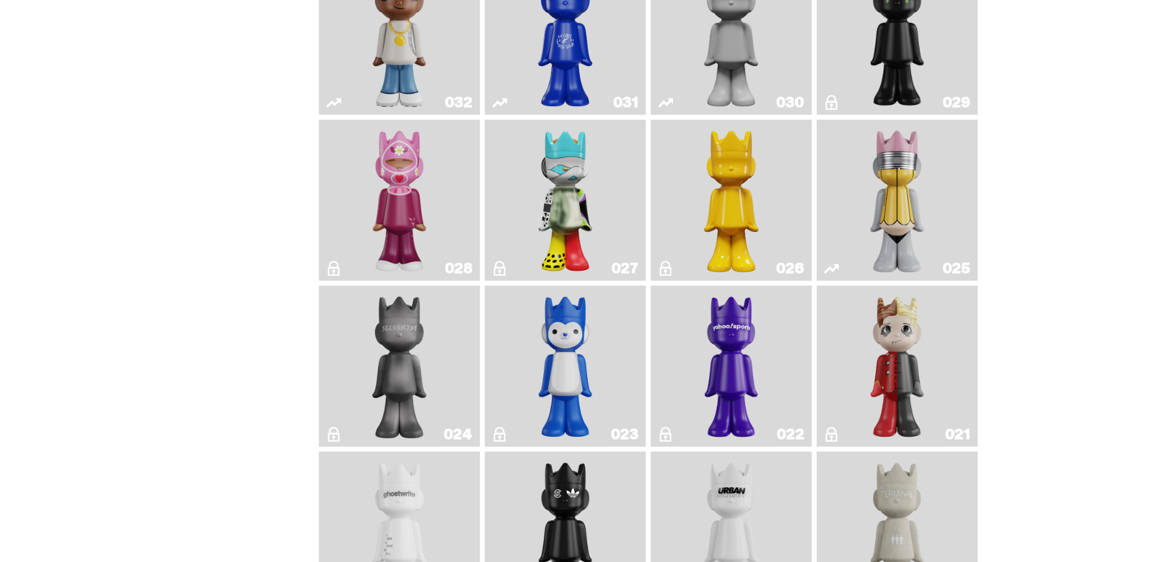
scroll to position [1171, 0]
click at [544, 369] on img "Squish" at bounding box center [565, 366] width 65 height 151
